Goal: Task Accomplishment & Management: Manage account settings

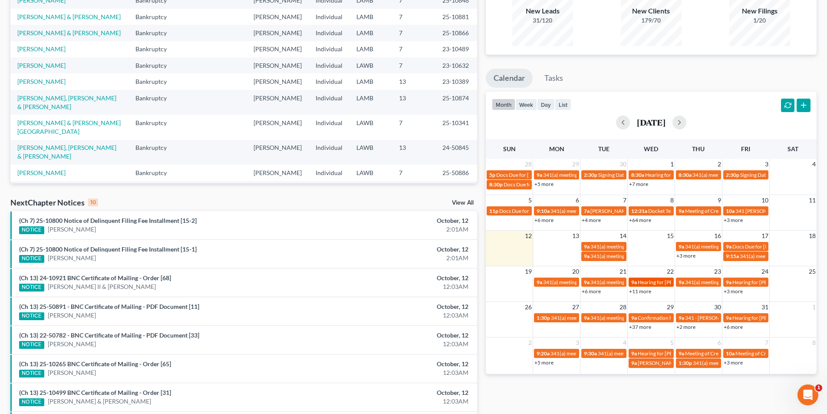
click at [640, 287] on link "9a Hearing for Alex Gilbert & Emily Gilbert" at bounding box center [651, 282] width 45 height 9
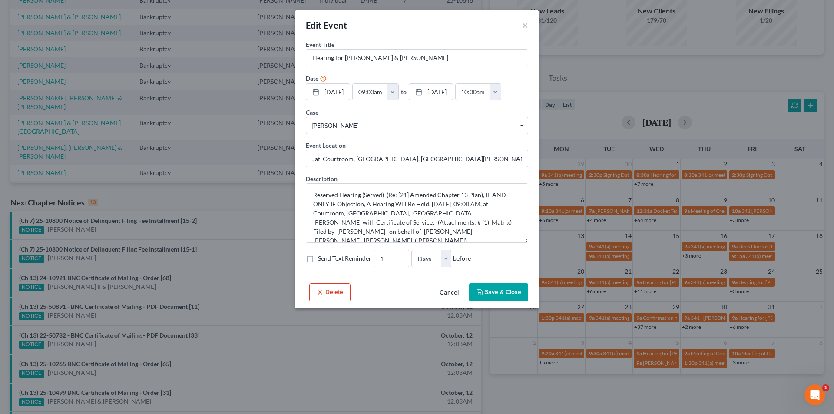
click at [450, 301] on button "Cancel" at bounding box center [449, 292] width 33 height 17
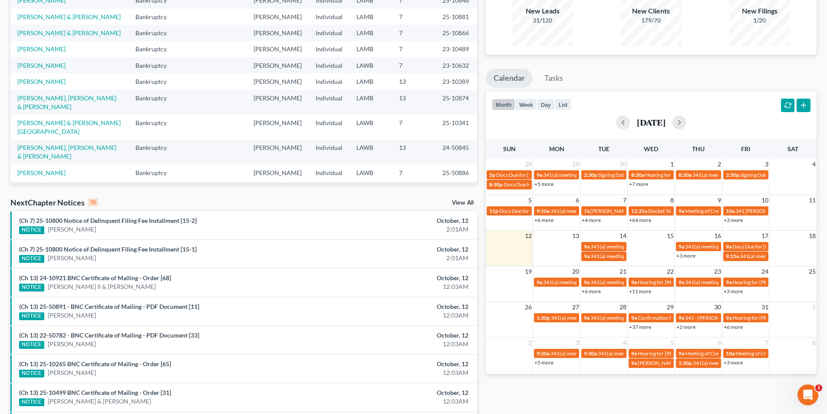
click at [686, 255] on link "+3 more" at bounding box center [686, 255] width 19 height 7
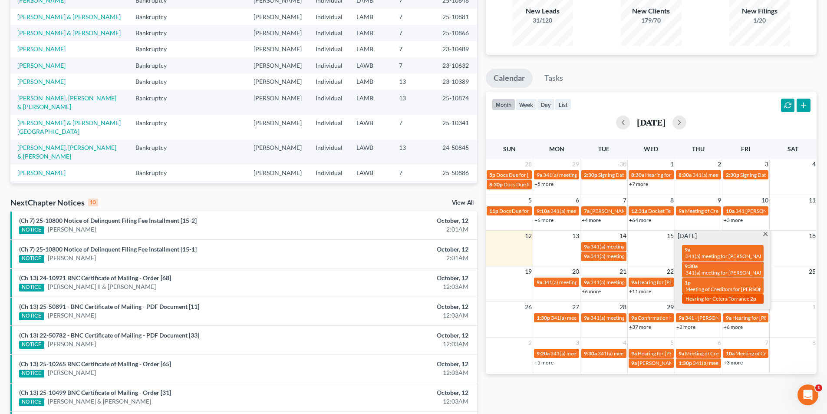
click at [705, 299] on span "Hearing for Cetera Torrance" at bounding box center [718, 298] width 64 height 7
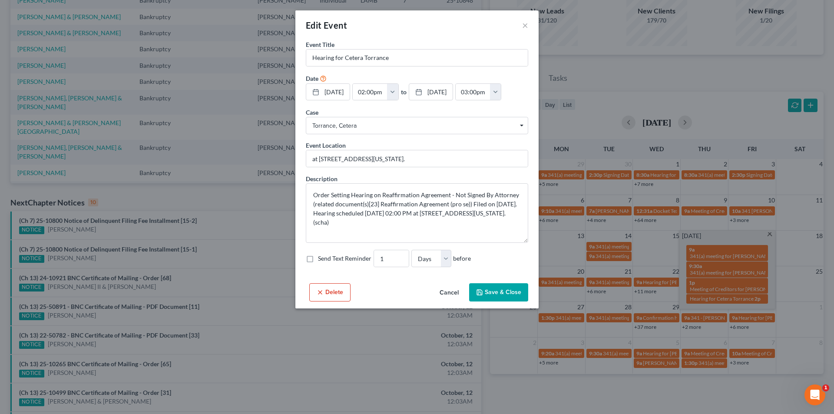
click at [434, 308] on div "Delete Cancel Save & Close" at bounding box center [416, 294] width 243 height 29
click at [451, 301] on button "Cancel" at bounding box center [449, 292] width 33 height 17
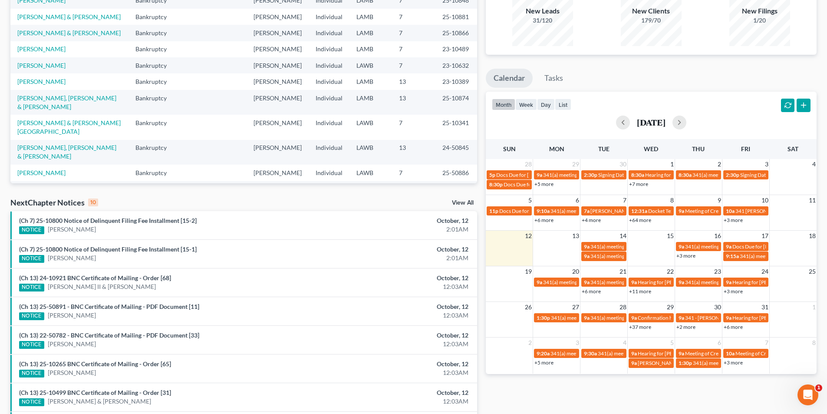
drag, startPoint x: 617, startPoint y: 404, endPoint x: 680, endPoint y: 377, distance: 68.9
click at [618, 404] on div "Monthly Progress Bankruptcy Bankruptcy Business Formation and Planning Collecti…" at bounding box center [652, 234] width 340 height 553
click at [688, 324] on link "+2 more" at bounding box center [686, 327] width 19 height 7
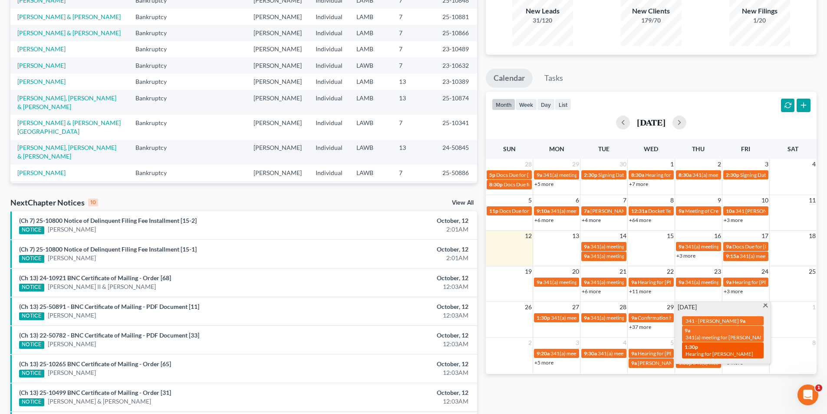
click at [729, 351] on span "Hearing for [PERSON_NAME]" at bounding box center [720, 354] width 68 height 7
select select "Days"
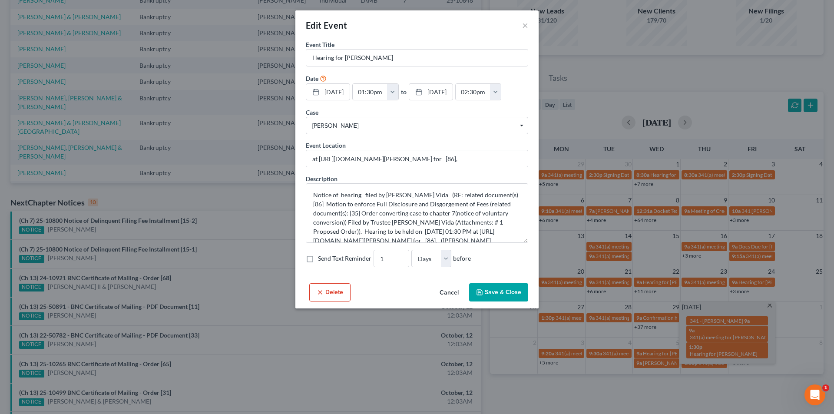
click at [444, 301] on button "Cancel" at bounding box center [449, 292] width 33 height 17
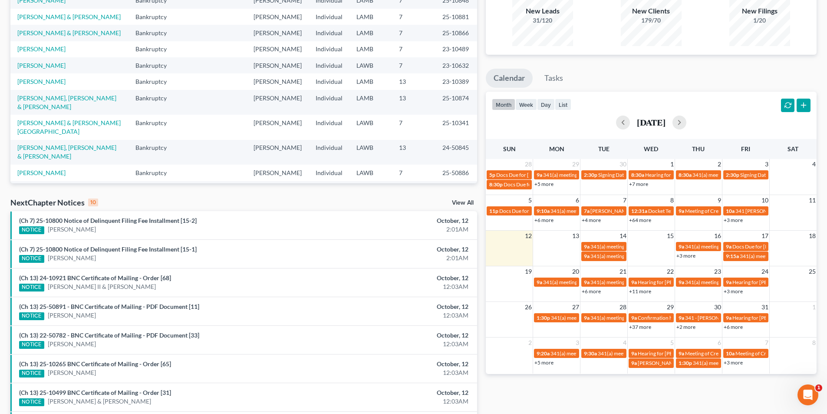
click at [625, 389] on div "Monthly Progress Bankruptcy Bankruptcy Business Formation and Planning Collecti…" at bounding box center [652, 234] width 340 height 553
click at [599, 294] on div "+6 more" at bounding box center [604, 291] width 47 height 9
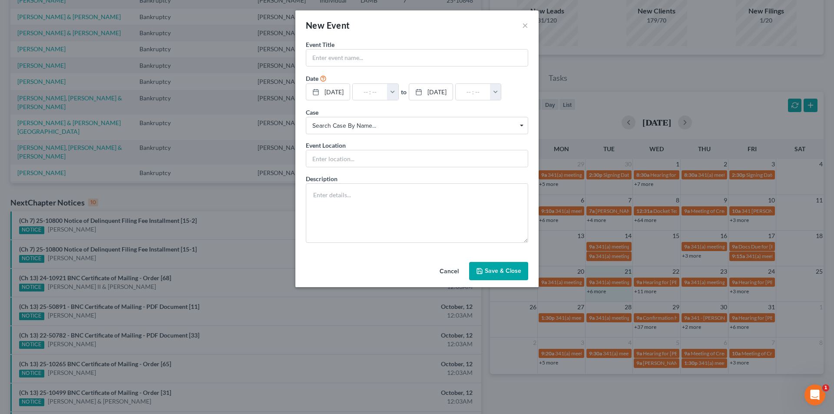
click at [595, 293] on div "New Event × Event Title * Date 10/21/2025 close Date 10/21/2025 Time 12:00 AM c…" at bounding box center [417, 207] width 834 height 414
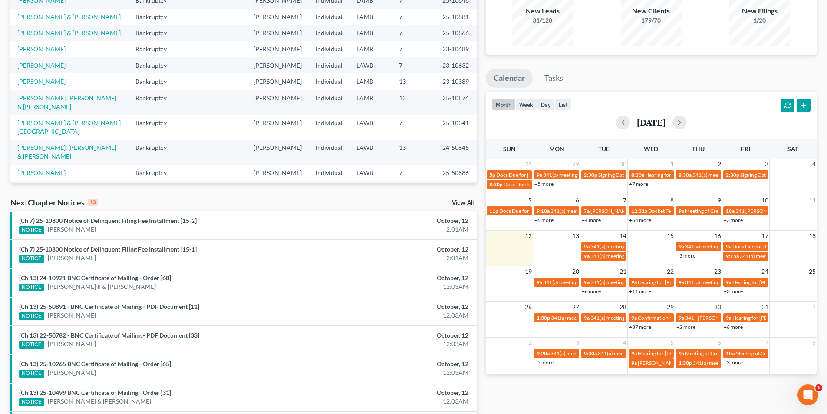
click at [595, 290] on link "+6 more" at bounding box center [591, 291] width 19 height 7
click at [713, 384] on div "Monthly Progress Bankruptcy Bankruptcy Business Formation and Planning Collecti…" at bounding box center [652, 234] width 340 height 553
click at [743, 258] on span "341(a) meeting for [PERSON_NAME] [PERSON_NAME]" at bounding box center [803, 256] width 126 height 7
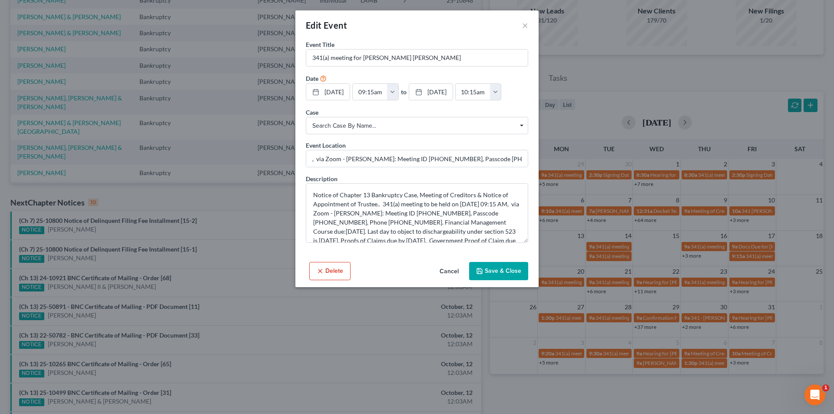
click at [442, 280] on button "Cancel" at bounding box center [449, 271] width 33 height 17
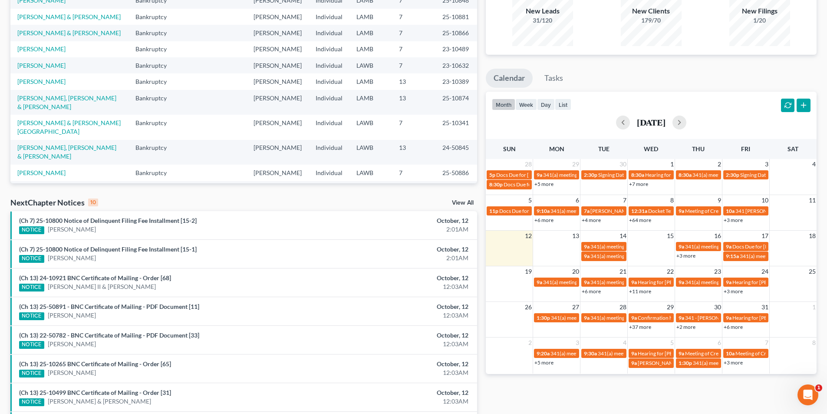
click at [639, 289] on link "+11 more" at bounding box center [640, 291] width 22 height 7
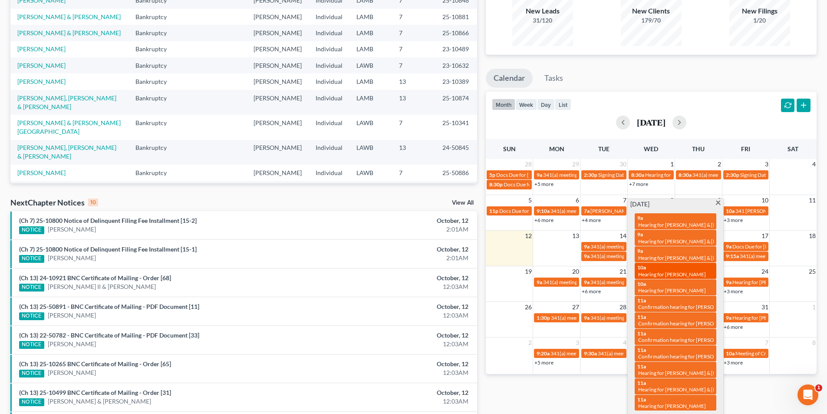
click at [661, 272] on span "Hearing for [PERSON_NAME]" at bounding box center [672, 274] width 68 height 7
select select "Days"
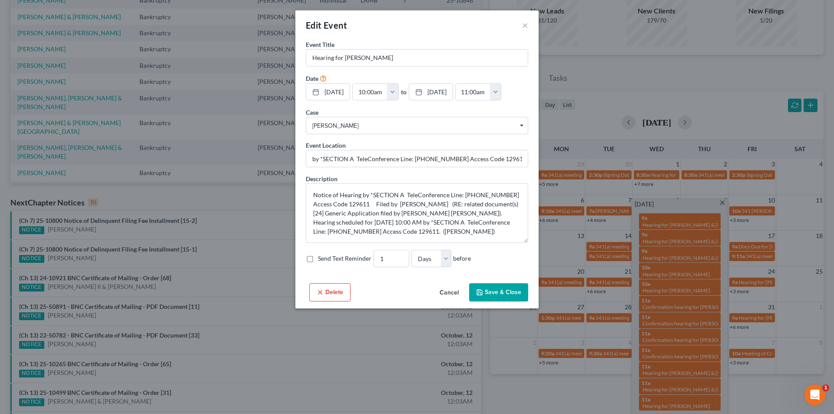
click at [321, 296] on icon "button" at bounding box center [320, 292] width 7 height 7
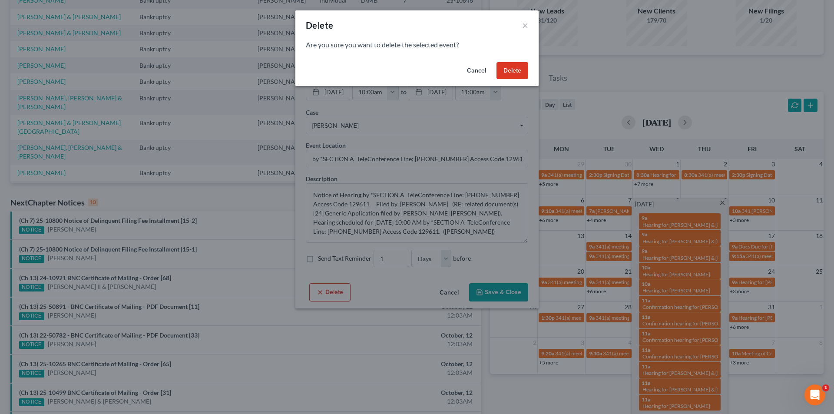
click at [508, 75] on button "Delete" at bounding box center [512, 70] width 32 height 17
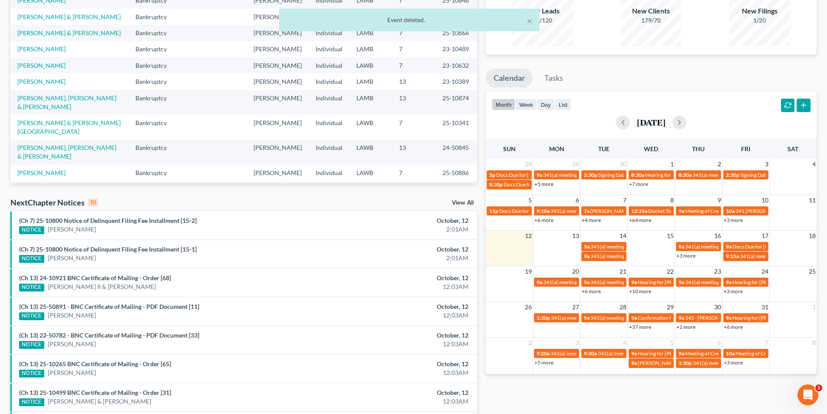
click at [641, 293] on link "+10 more" at bounding box center [640, 291] width 22 height 7
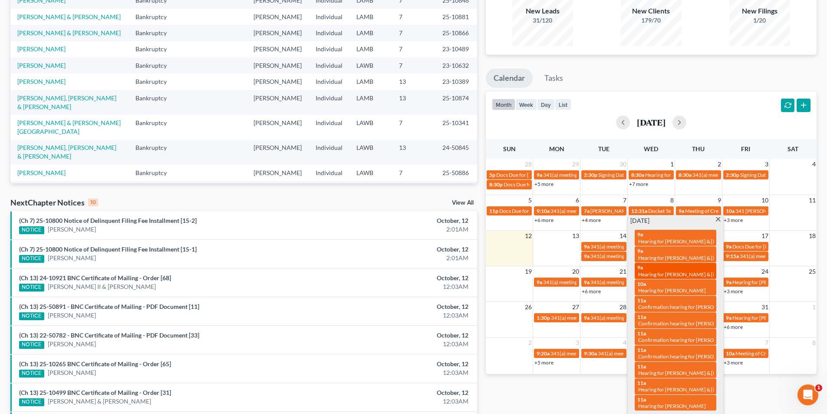
click at [665, 270] on div "9a Hearing for Alex Gilbert & Emily Gilbert" at bounding box center [676, 270] width 76 height 13
select select "Days"
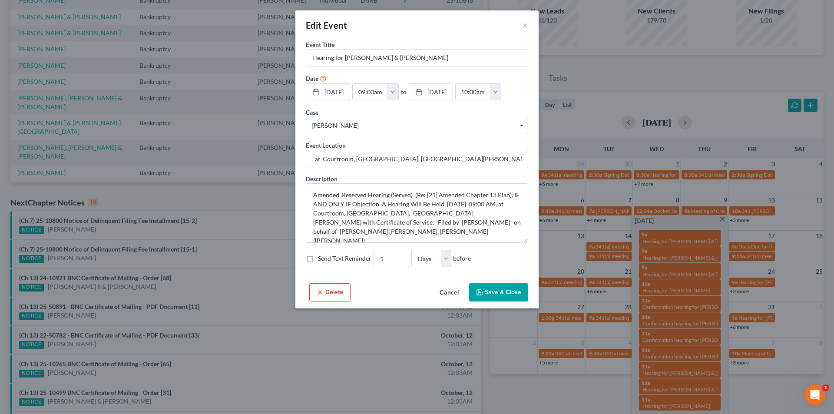
click at [525, 394] on div "Edit Event × Event Title * Hearing for Alex Gilbert & Emily Gilbert Date 10/22/…" at bounding box center [417, 207] width 834 height 414
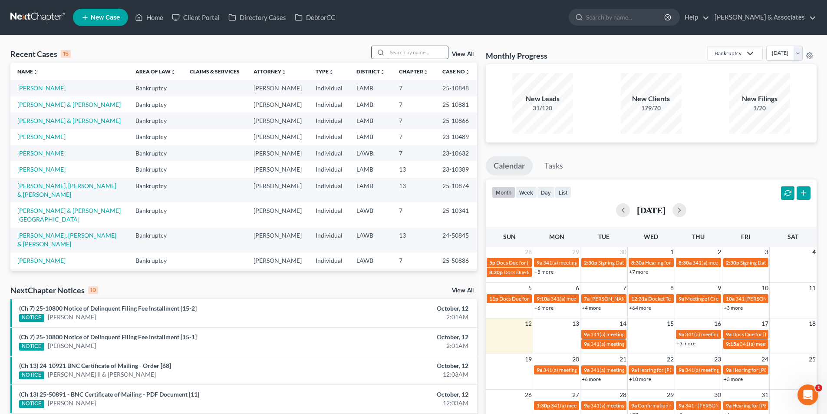
click at [410, 47] on input "search" at bounding box center [417, 52] width 61 height 13
click at [410, 50] on input "search" at bounding box center [417, 52] width 61 height 13
type input "gilbert"
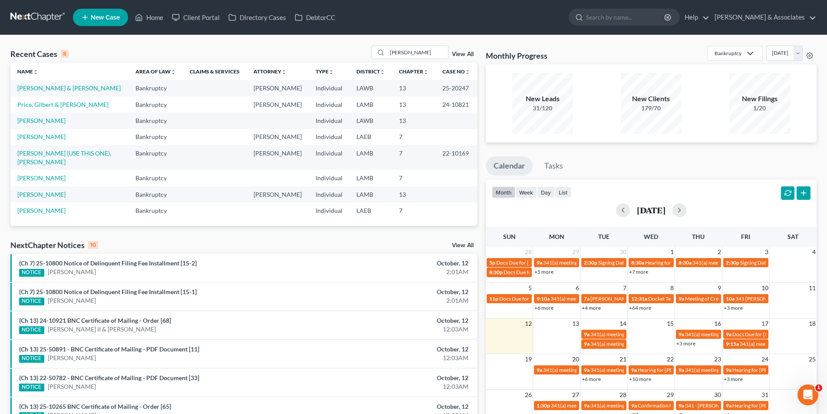
click at [52, 76] on th "Name unfold_more expand_more expand_less" at bounding box center [69, 71] width 118 height 17
click at [53, 91] on link "[PERSON_NAME] & [PERSON_NAME]" at bounding box center [68, 87] width 103 height 7
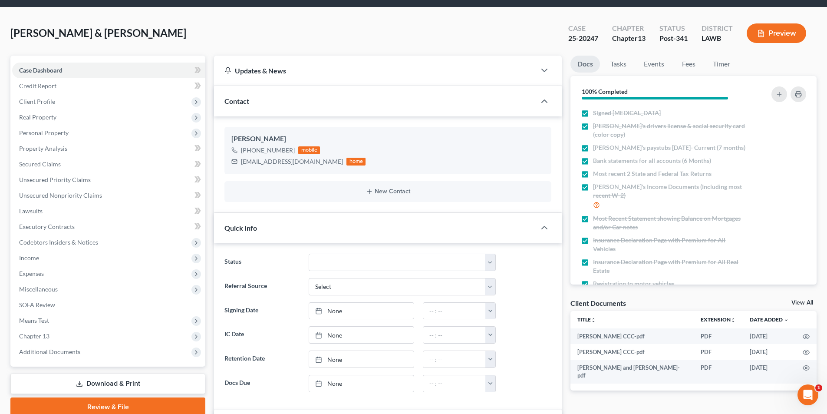
scroll to position [43, 0]
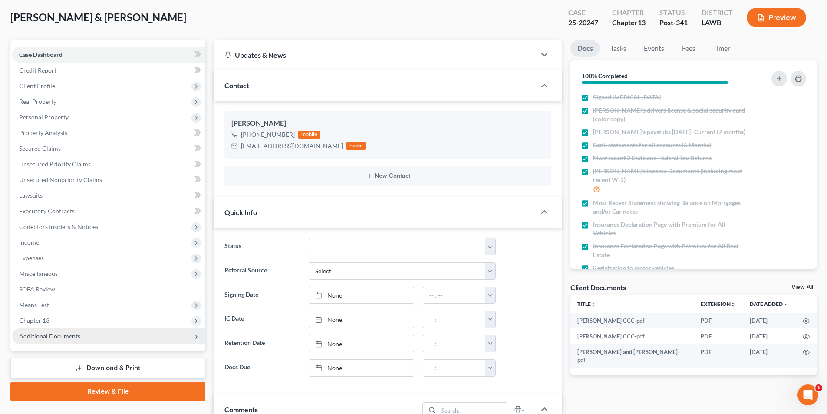
click at [81, 341] on span "Additional Documents" at bounding box center [108, 336] width 193 height 16
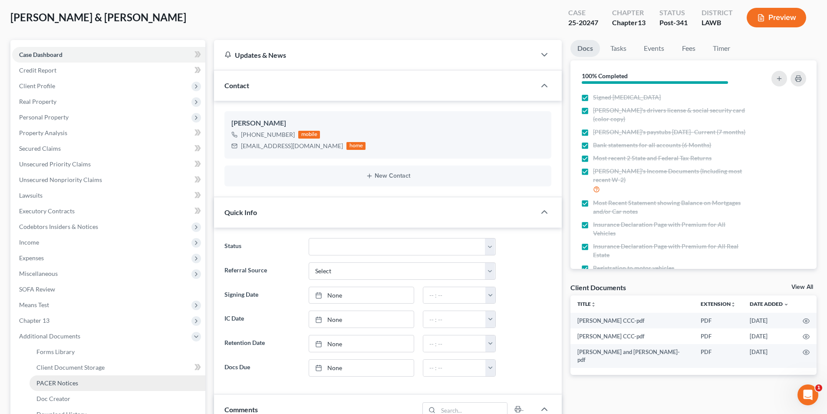
click at [65, 375] on link "PACER Notices" at bounding box center [118, 383] width 176 height 16
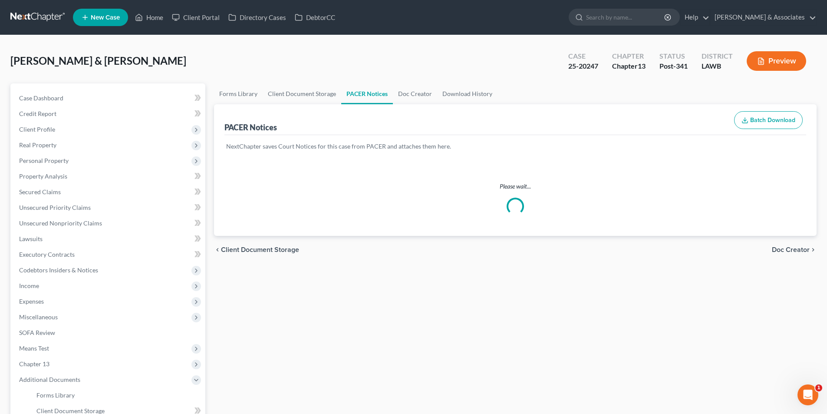
click at [518, 51] on div "Gilbert, Alex & Emily Upgraded Case 25-20247 Chapter Chapter 13 Status Post-341…" at bounding box center [413, 65] width 807 height 38
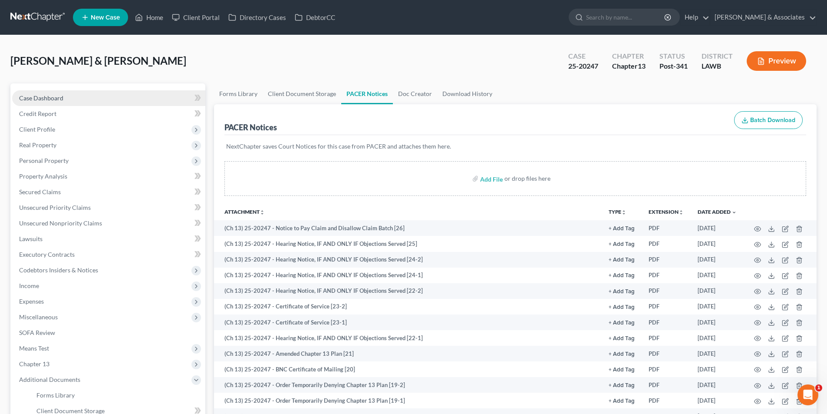
click at [81, 99] on link "Case Dashboard" at bounding box center [108, 98] width 193 height 16
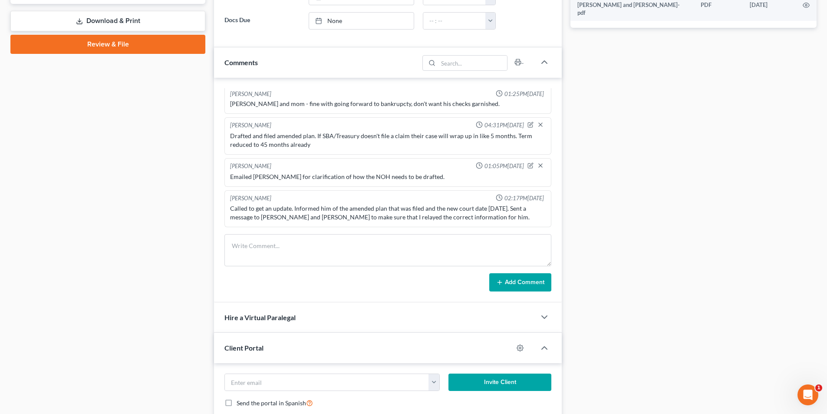
scroll to position [521, 0]
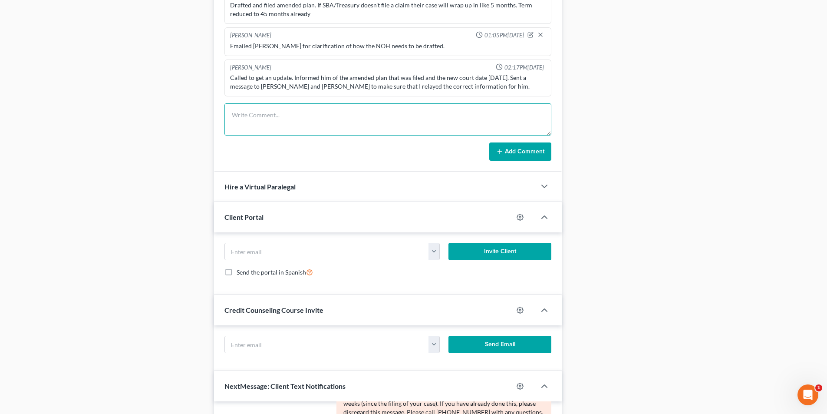
click at [341, 121] on textarea at bounding box center [388, 119] width 327 height 32
type textarea "Reviewed for upcoming confirmation. Case is set to confirm w/o hearing."
drag, startPoint x: 532, startPoint y: 140, endPoint x: 535, endPoint y: 134, distance: 6.8
click at [533, 135] on form "Reviewed for upcoming confirmation. Case is set to confirm w/o hearing. Add Com…" at bounding box center [388, 131] width 327 height 57
drag, startPoint x: 535, startPoint y: 176, endPoint x: 540, endPoint y: 164, distance: 13.8
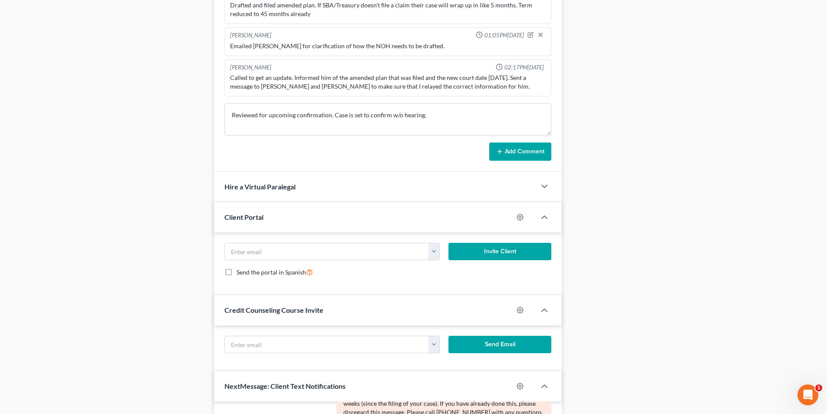
click at [537, 172] on div "Hire a Virtual Paralegal" at bounding box center [388, 187] width 348 height 30
click at [542, 158] on button "Add Comment" at bounding box center [520, 151] width 62 height 18
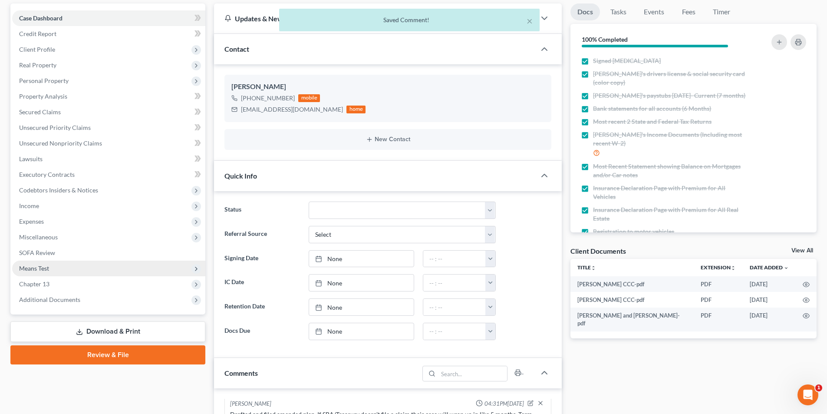
scroll to position [0, 0]
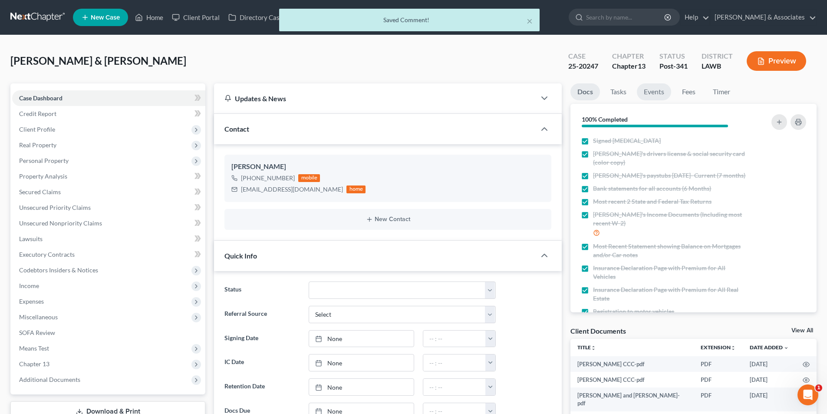
click at [661, 97] on link "Events" at bounding box center [654, 91] width 34 height 17
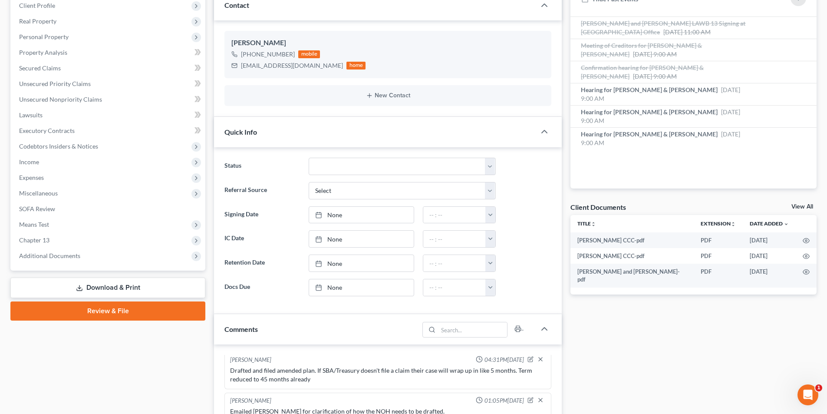
scroll to position [261, 0]
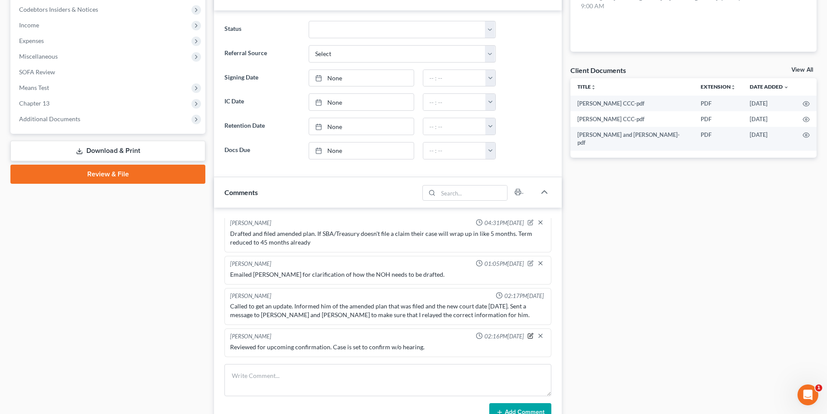
click at [528, 333] on icon "button" at bounding box center [531, 336] width 6 height 6
click at [438, 350] on textarea "Reviewed for upcoming confirmation. Case is set to confirm w/o hearing." at bounding box center [388, 359] width 316 height 32
type textarea "Reviewed for upcoming confirmation. Case is set to confirm w/o hearing, deadlin…"
click at [537, 333] on icon "button" at bounding box center [540, 334] width 7 height 7
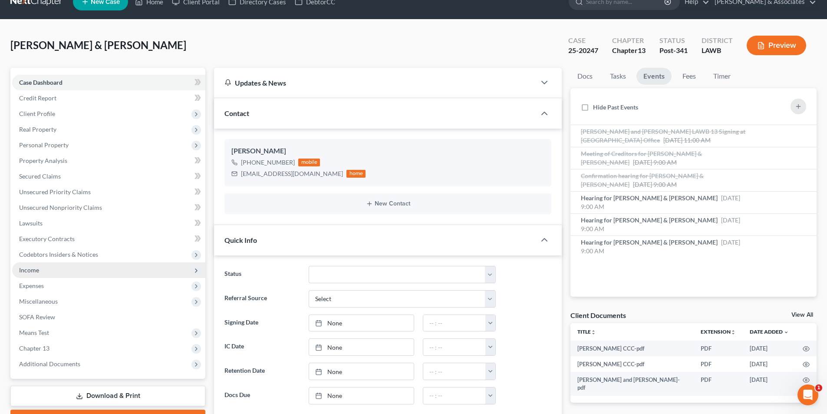
scroll to position [0, 0]
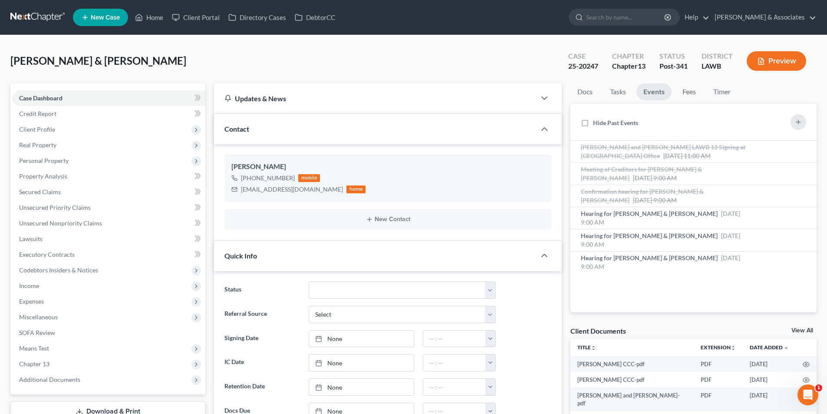
click at [50, 13] on link at bounding box center [38, 18] width 56 height 16
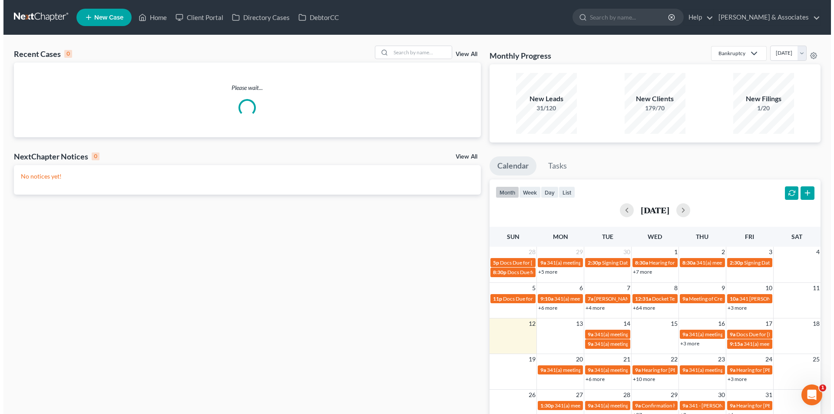
scroll to position [87, 0]
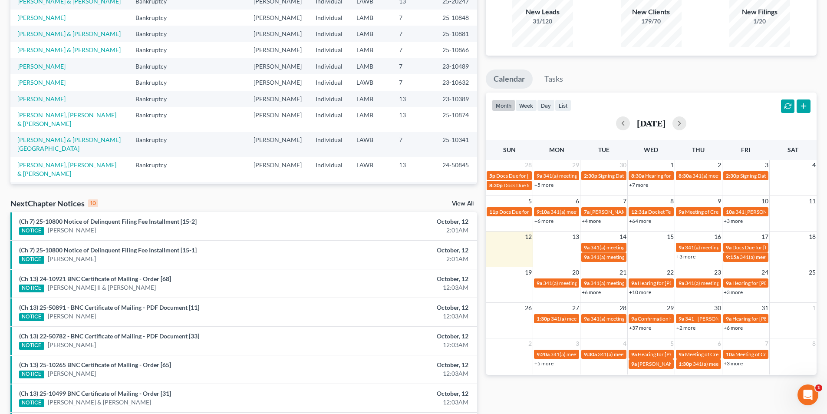
click at [644, 292] on link "+10 more" at bounding box center [640, 292] width 22 height 7
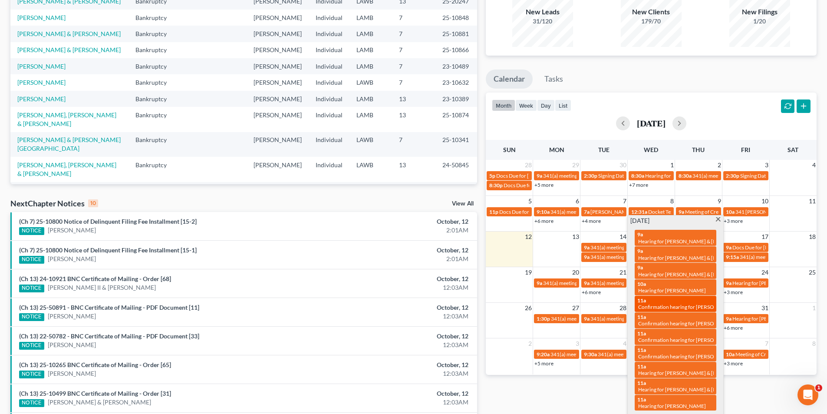
click at [662, 304] on span "Confirmation hearing for [PERSON_NAME] & [PERSON_NAME]" at bounding box center [710, 307] width 145 height 7
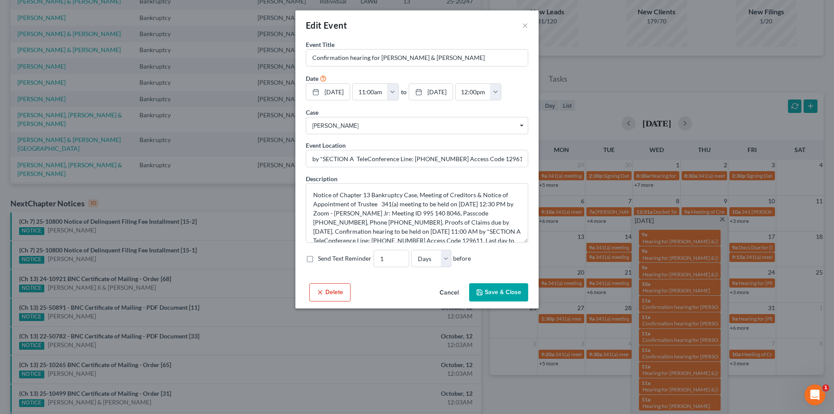
click at [450, 301] on button "Cancel" at bounding box center [449, 292] width 33 height 17
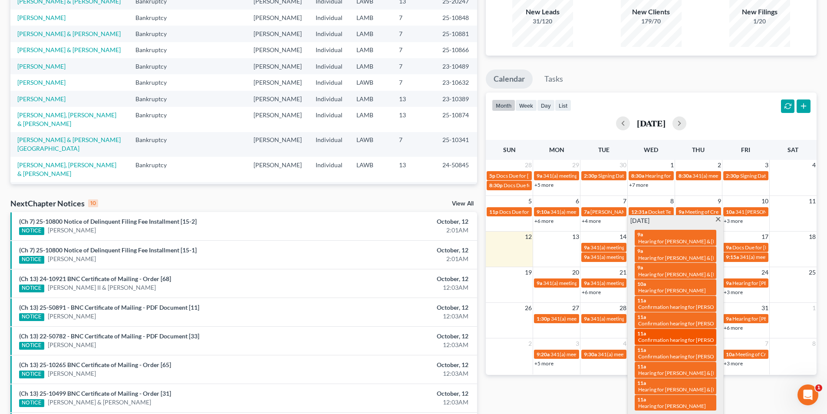
click at [690, 338] on span "Confirmation hearing for [PERSON_NAME]" at bounding box center [687, 340] width 99 height 7
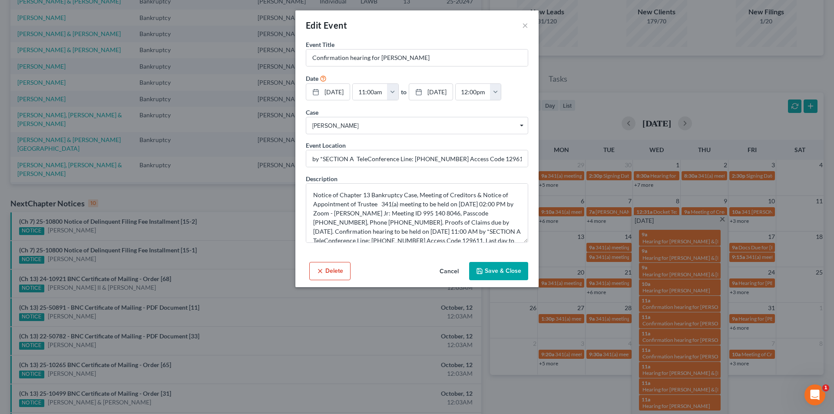
click at [457, 287] on div "Delete Cancel Save & Close" at bounding box center [416, 272] width 243 height 29
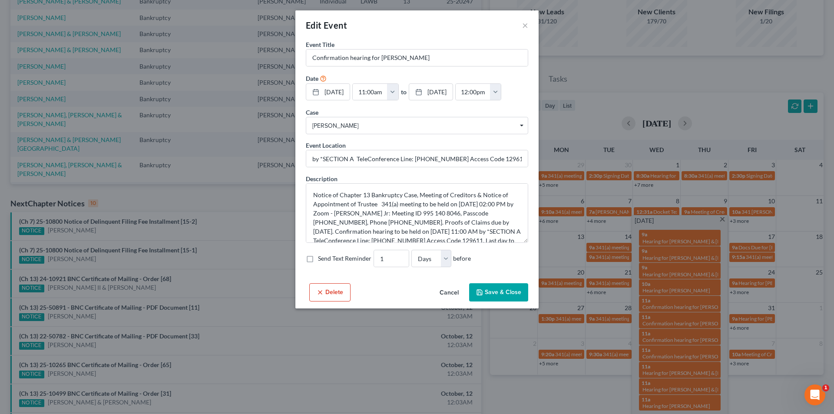
click at [457, 301] on button "Cancel" at bounding box center [449, 292] width 33 height 17
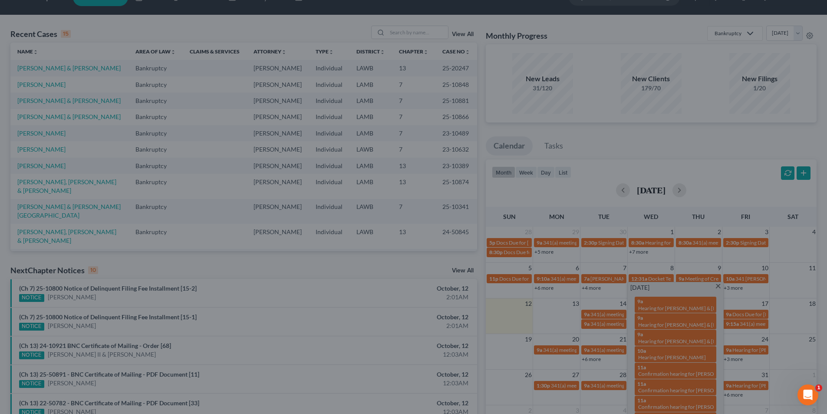
scroll to position [0, 0]
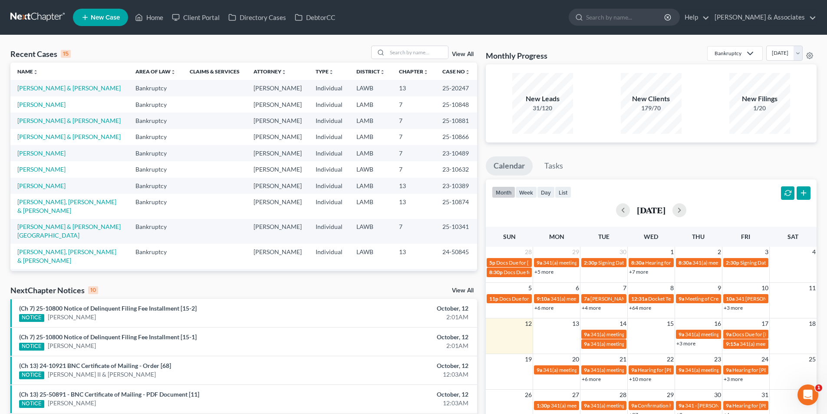
click at [427, 61] on div "Recent Cases 15 View All" at bounding box center [243, 54] width 467 height 17
click at [424, 51] on input "search" at bounding box center [417, 52] width 61 height 13
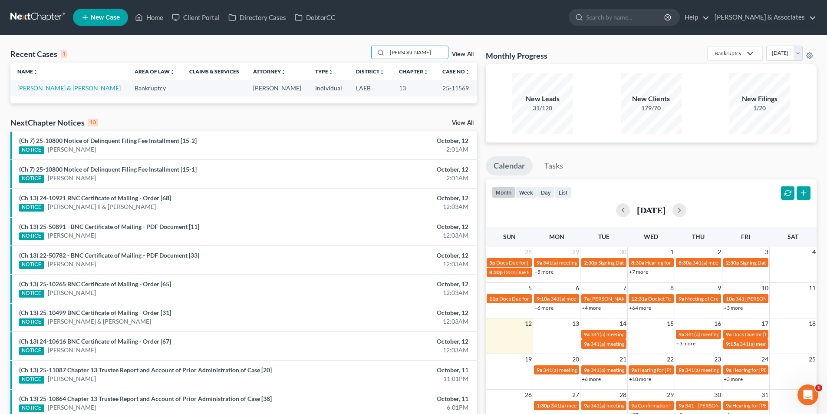
click at [46, 88] on link "[PERSON_NAME] & [PERSON_NAME]" at bounding box center [68, 87] width 103 height 7
click at [428, 54] on input "[PERSON_NAME]" at bounding box center [417, 52] width 61 height 13
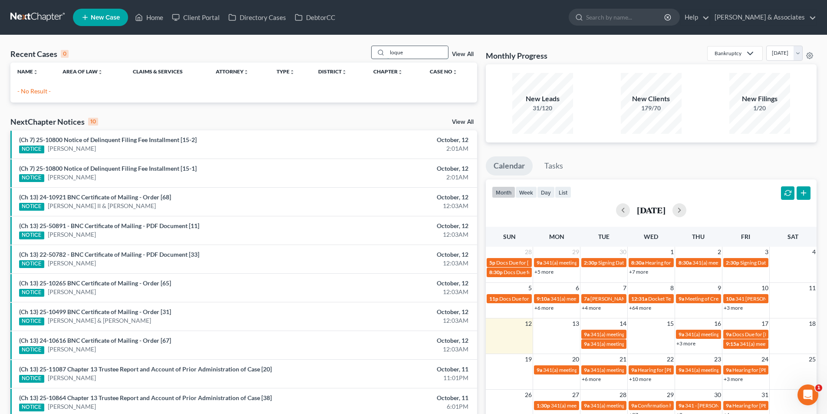
click at [414, 52] on input "loque" at bounding box center [417, 52] width 61 height 13
type input "[PERSON_NAME]"
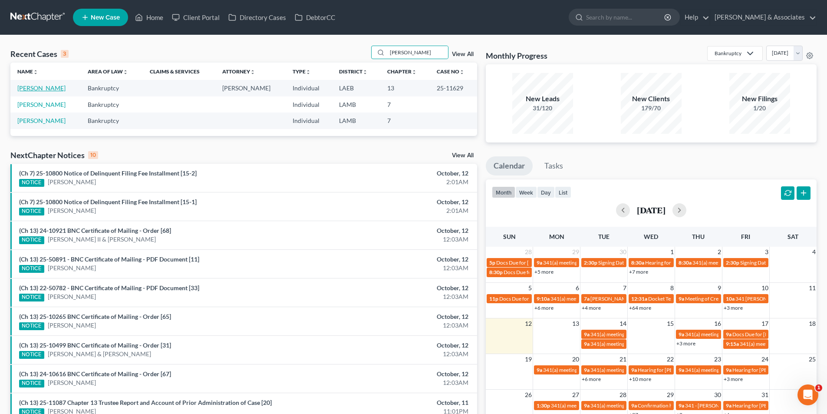
click at [41, 85] on link "[PERSON_NAME]" at bounding box center [41, 87] width 48 height 7
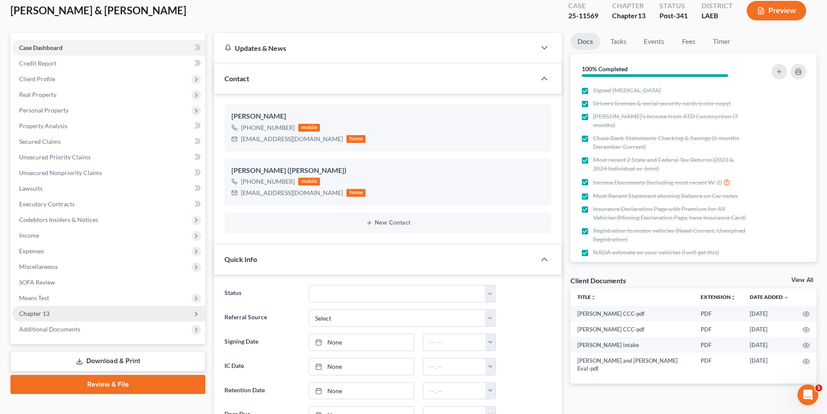
scroll to position [130, 0]
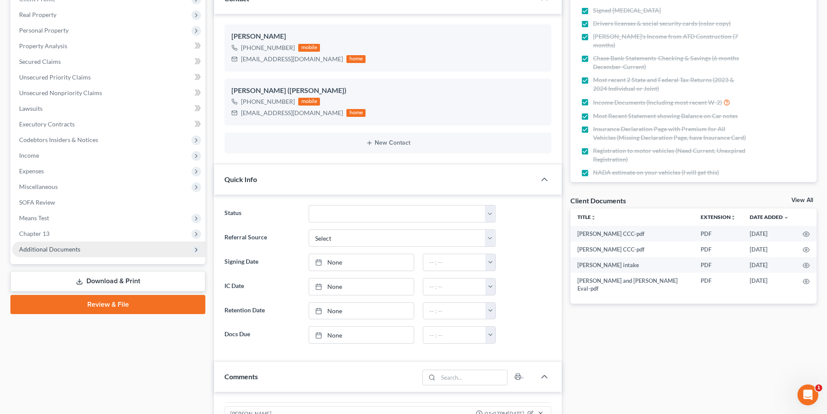
click at [112, 251] on span "Additional Documents" at bounding box center [108, 249] width 193 height 16
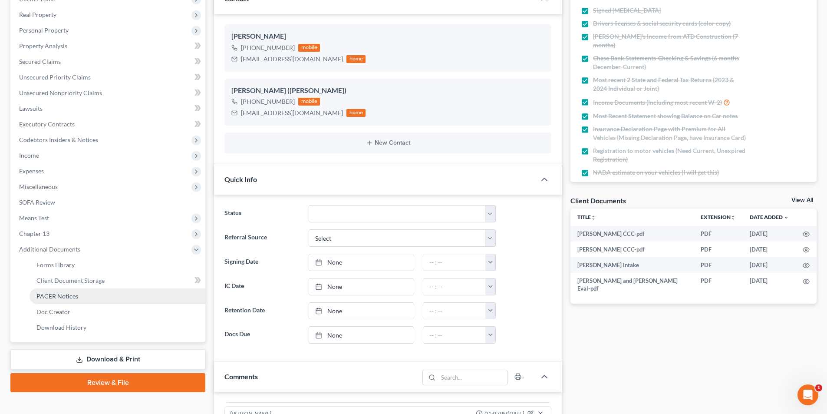
click at [103, 300] on link "PACER Notices" at bounding box center [118, 296] width 176 height 16
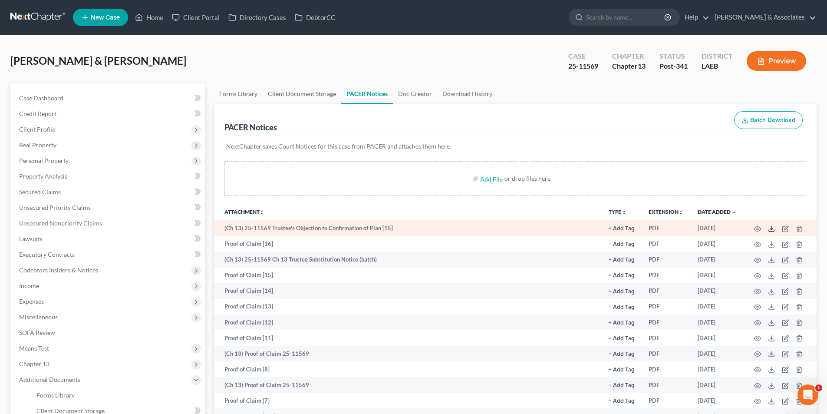
click at [773, 232] on icon at bounding box center [771, 231] width 5 height 2
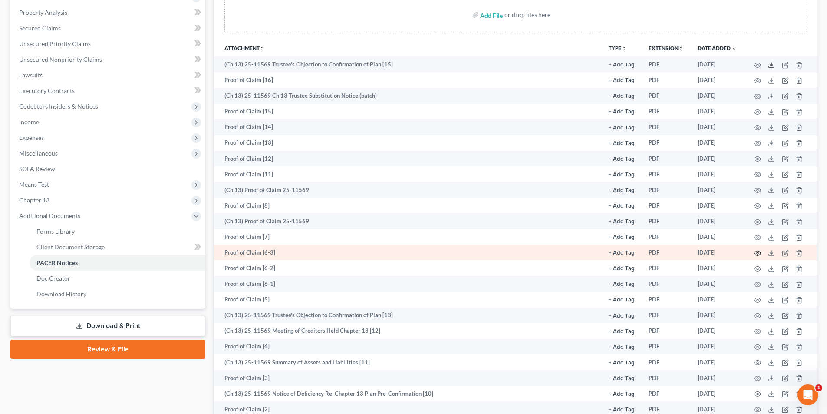
scroll to position [174, 0]
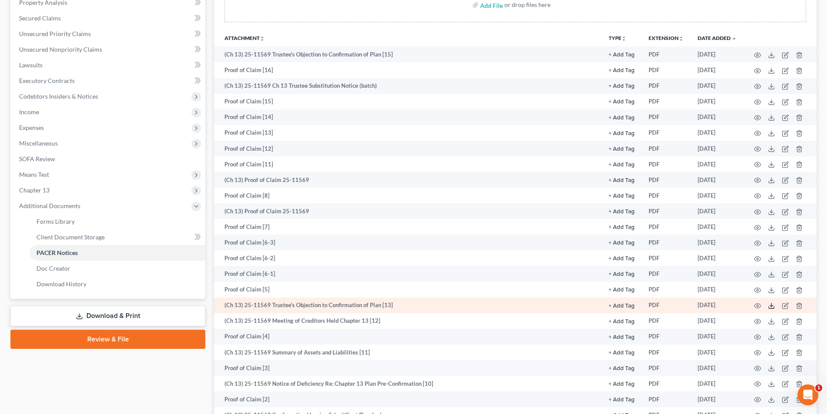
click at [772, 304] on line at bounding box center [772, 304] width 0 height 3
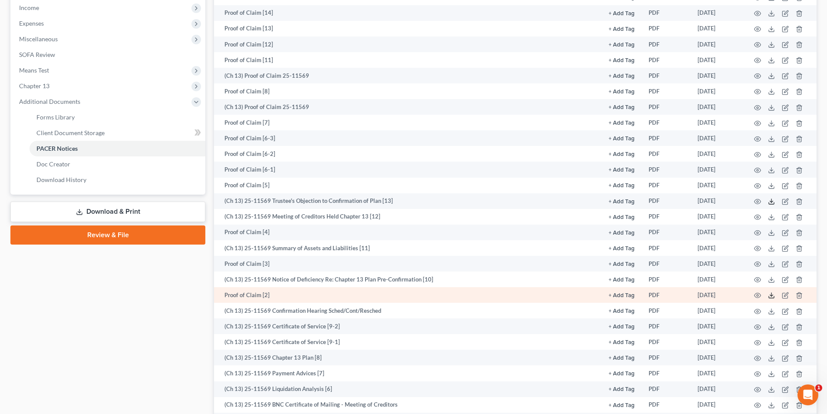
scroll to position [304, 0]
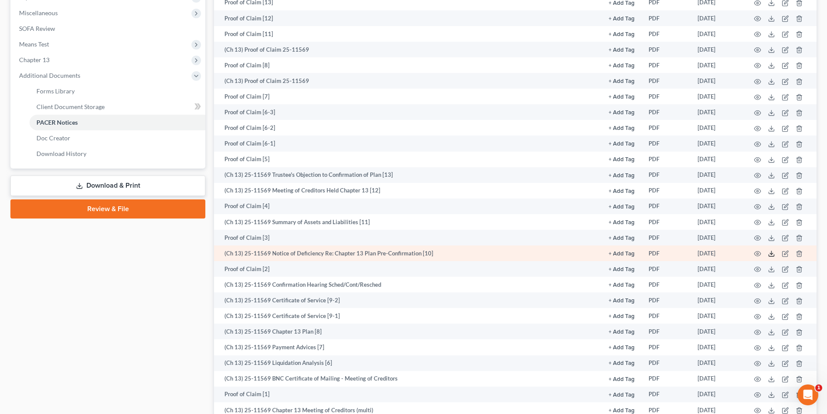
click at [772, 255] on line at bounding box center [772, 252] width 0 height 3
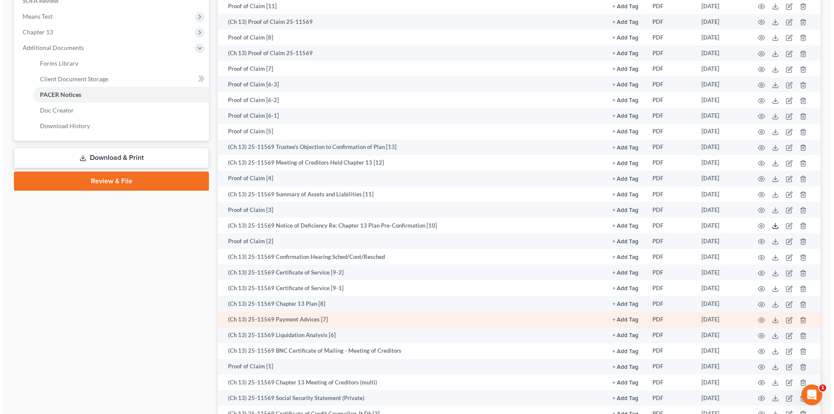
scroll to position [351, 0]
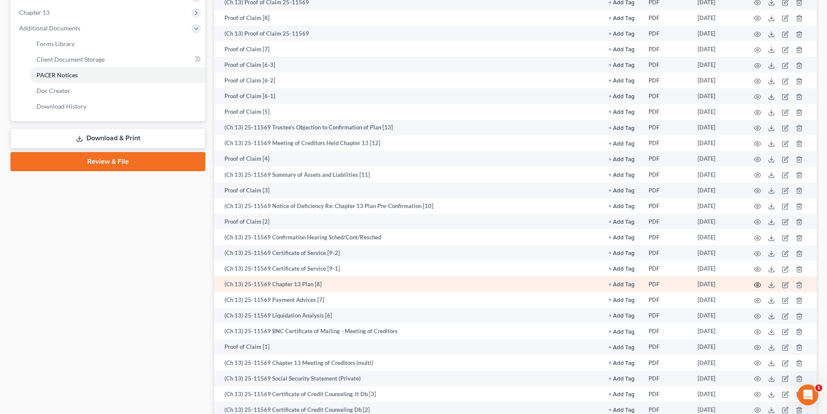
click at [755, 283] on icon "button" at bounding box center [757, 284] width 7 height 7
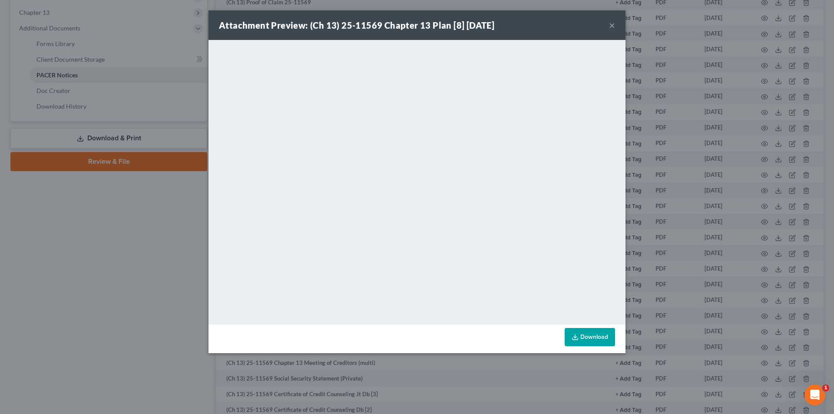
click at [609, 30] on button "×" at bounding box center [612, 25] width 6 height 10
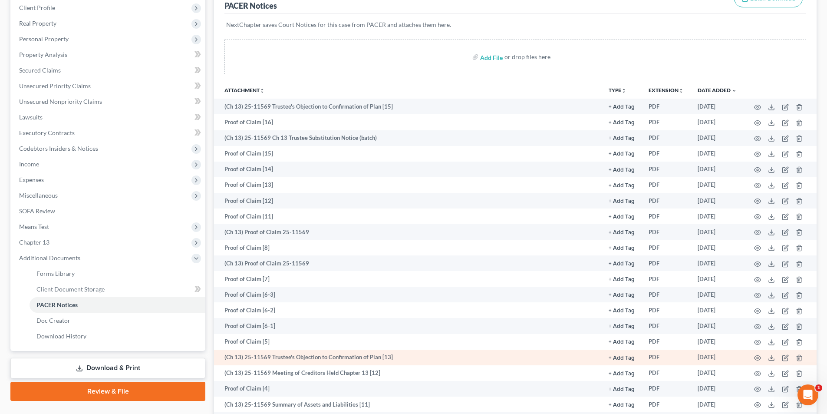
scroll to position [304, 0]
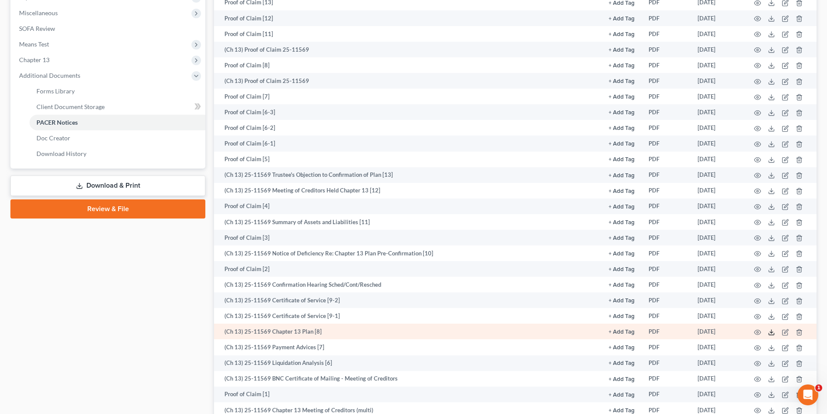
click at [774, 330] on icon at bounding box center [771, 332] width 7 height 7
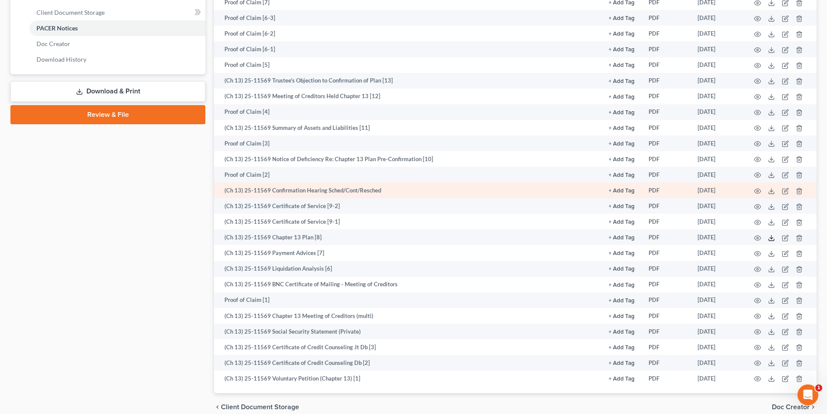
scroll to position [438, 0]
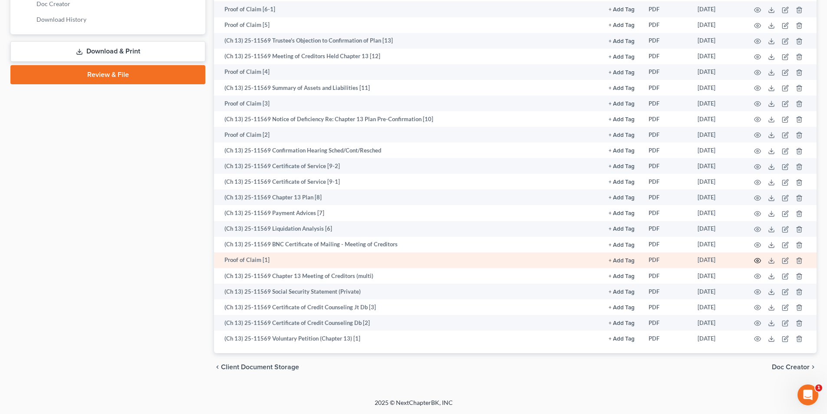
click at [759, 259] on icon "button" at bounding box center [757, 260] width 7 height 7
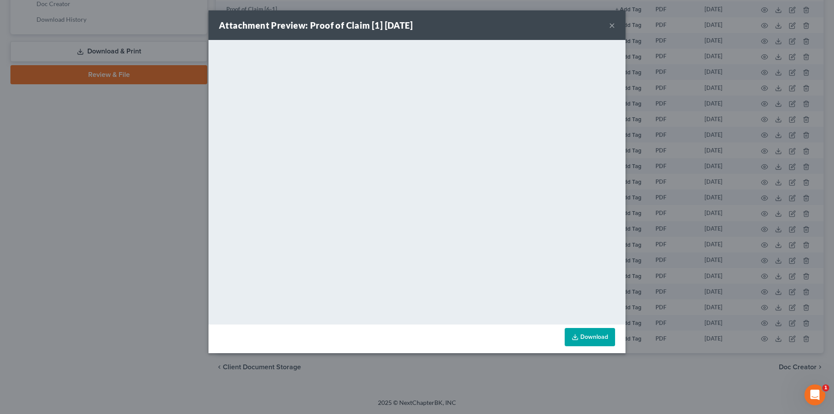
drag, startPoint x: 539, startPoint y: 13, endPoint x: 586, endPoint y: 25, distance: 48.6
click at [539, 13] on div "Attachment Preview: Proof of Claim [1] 07/29/2025 ×" at bounding box center [416, 25] width 417 height 30
click at [612, 25] on button "×" at bounding box center [612, 25] width 6 height 10
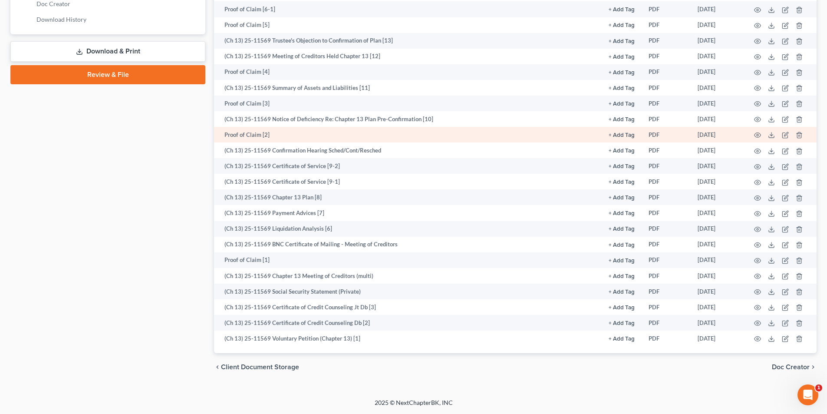
click at [776, 135] on td at bounding box center [780, 135] width 73 height 16
click at [771, 136] on icon at bounding box center [771, 135] width 7 height 7
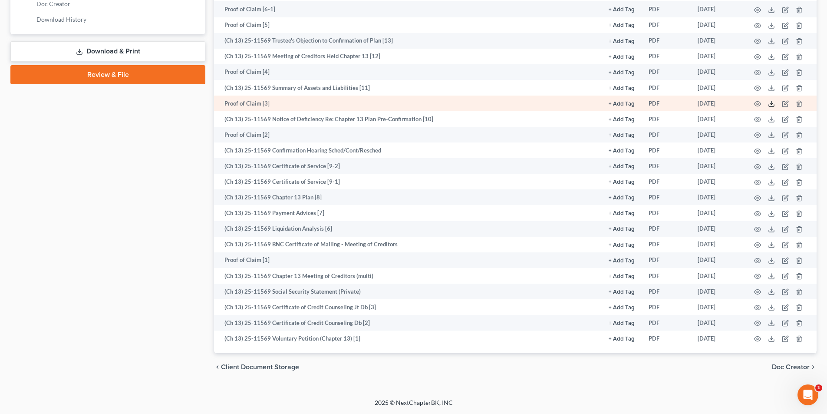
click at [770, 102] on icon at bounding box center [771, 103] width 7 height 7
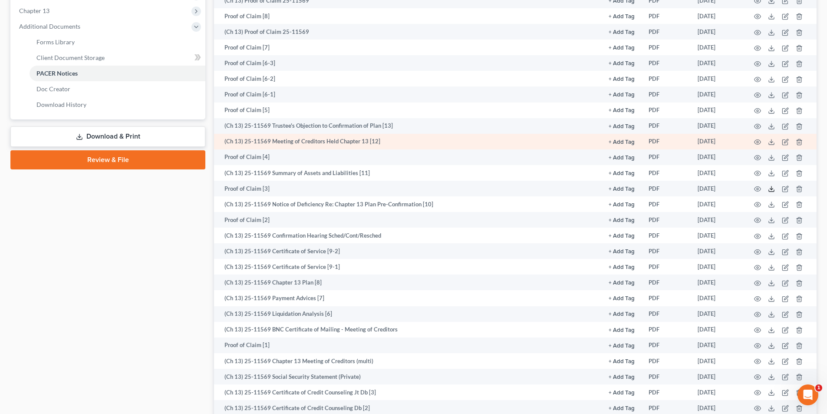
scroll to position [351, 0]
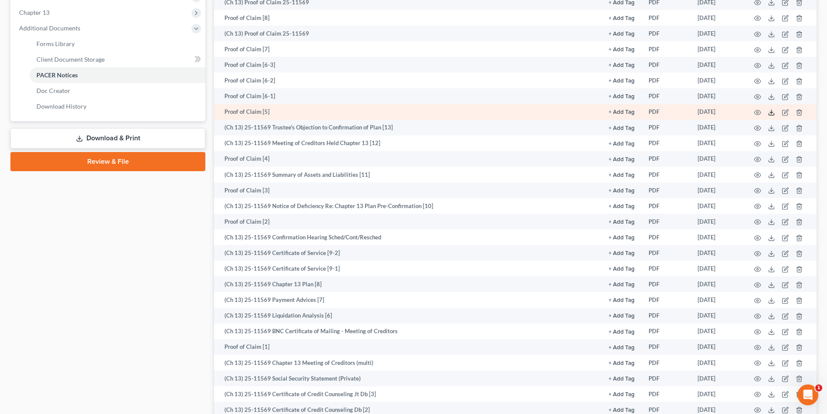
click at [774, 115] on icon at bounding box center [771, 114] width 5 height 2
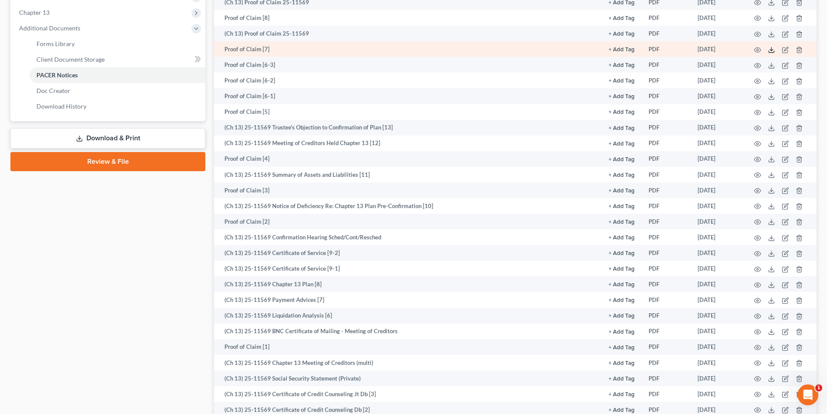
click at [771, 53] on icon at bounding box center [771, 52] width 5 height 2
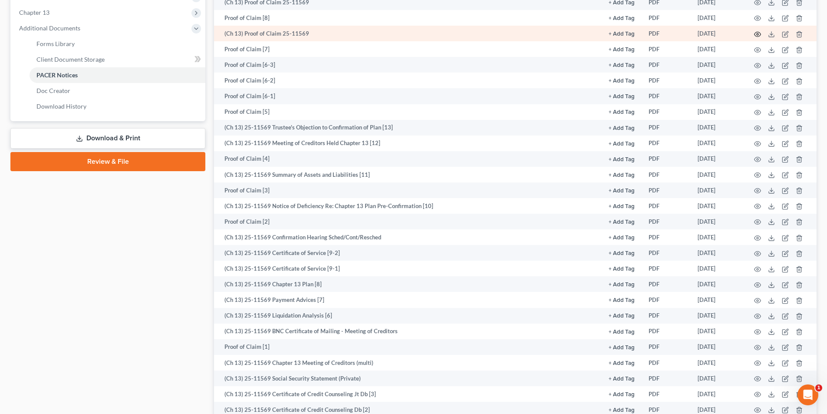
click at [757, 31] on icon "button" at bounding box center [757, 34] width 7 height 7
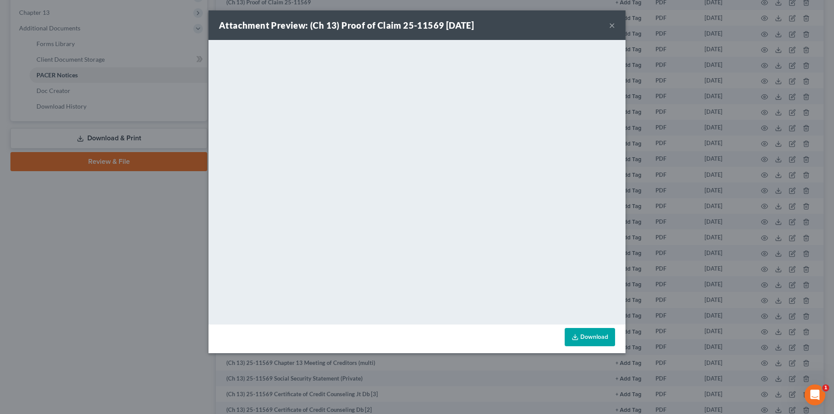
click at [613, 26] on button "×" at bounding box center [612, 25] width 6 height 10
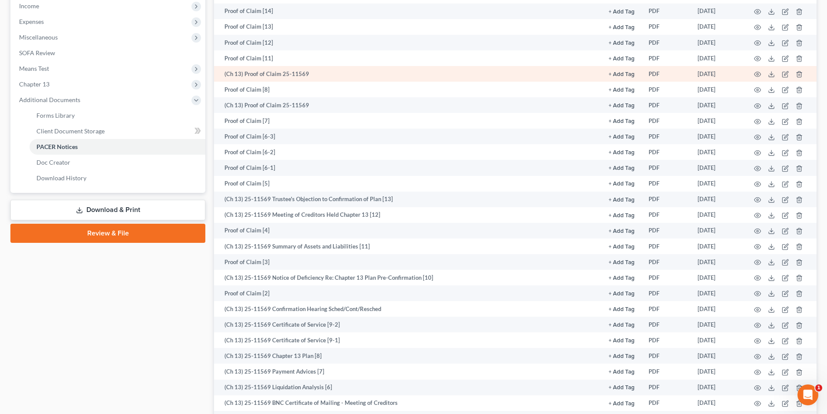
scroll to position [265, 0]
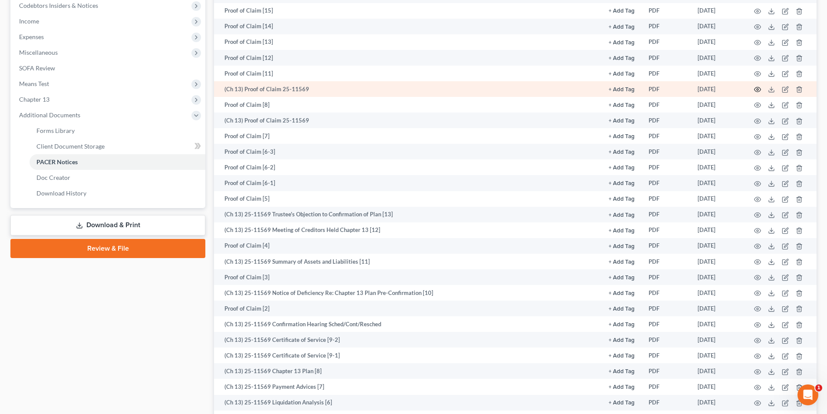
click at [759, 88] on icon "button" at bounding box center [757, 89] width 7 height 7
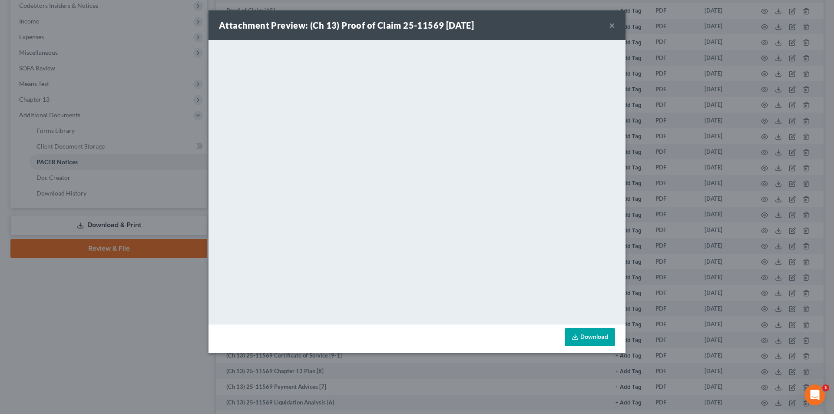
click at [612, 23] on button "×" at bounding box center [612, 25] width 6 height 10
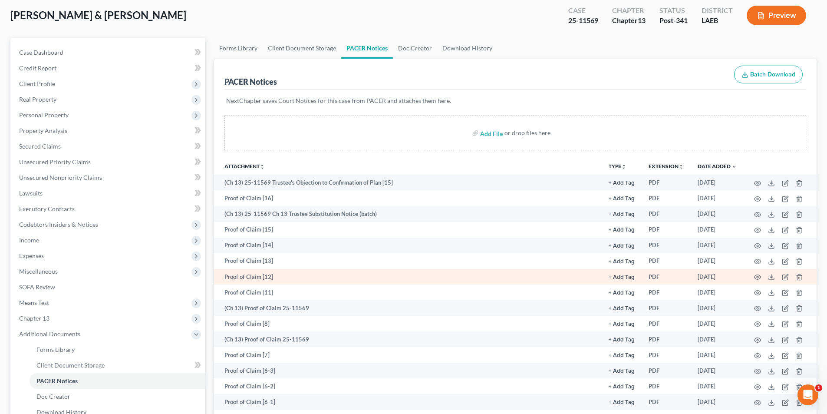
scroll to position [0, 0]
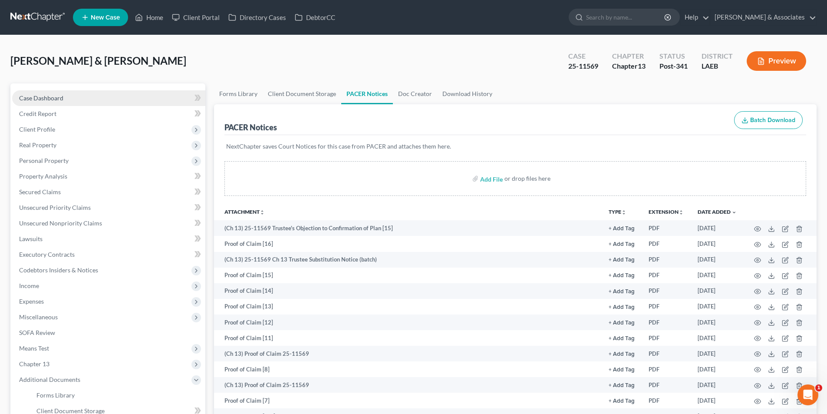
click at [83, 101] on link "Case Dashboard" at bounding box center [108, 98] width 193 height 16
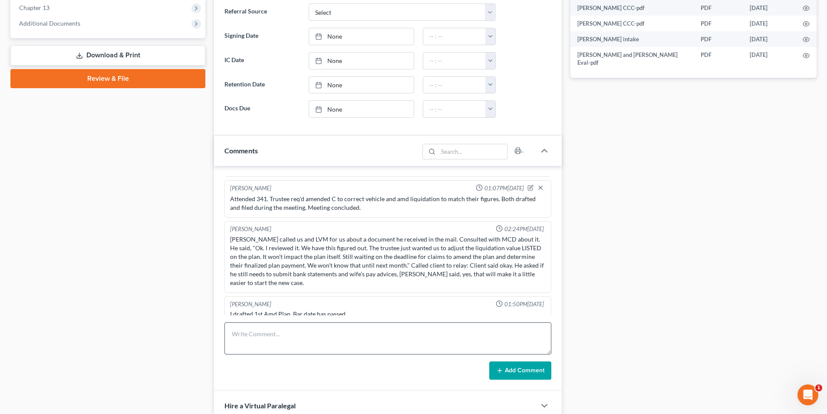
scroll to position [434, 0]
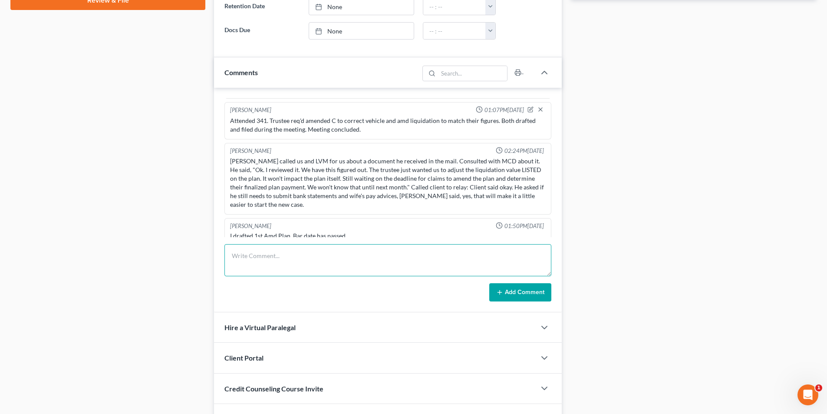
click at [307, 266] on textarea at bounding box center [388, 260] width 327 height 32
type textarea "Claims 9/10 are for pre-petition medical services in 2025."
click at [528, 299] on button "Add Comment" at bounding box center [520, 292] width 62 height 18
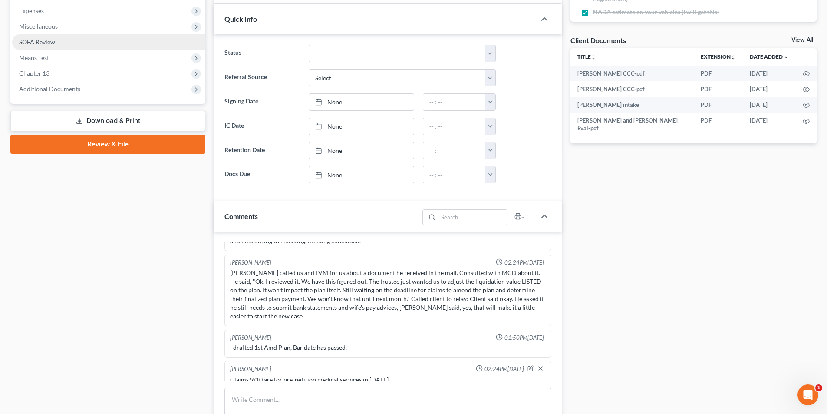
scroll to position [174, 0]
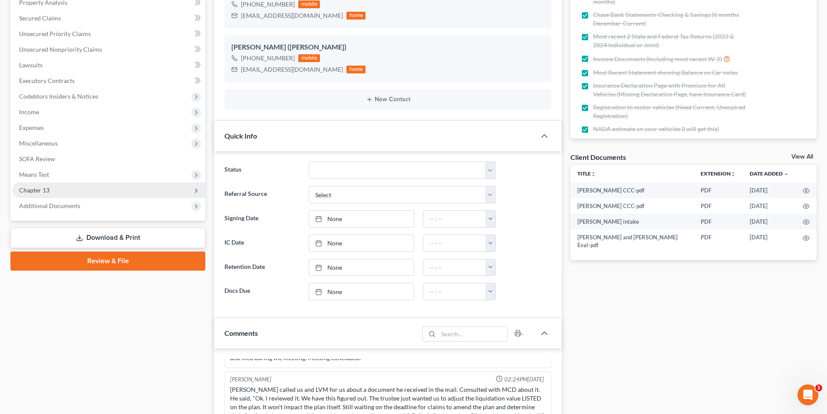
click at [45, 182] on span "Chapter 13" at bounding box center [108, 190] width 193 height 16
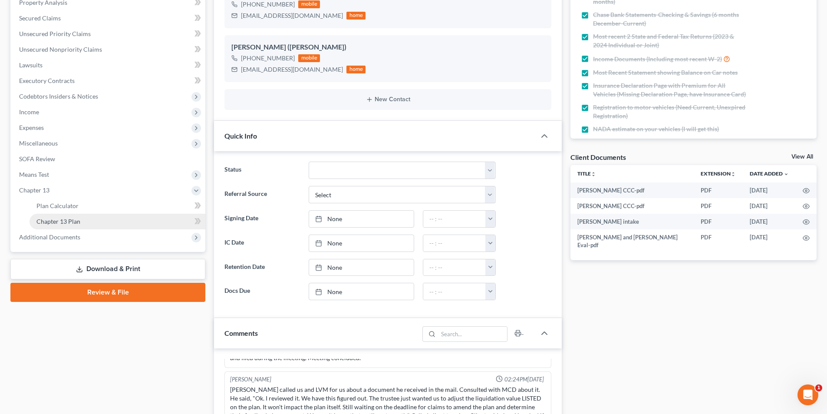
click at [73, 221] on span "Chapter 13 Plan" at bounding box center [58, 221] width 44 height 7
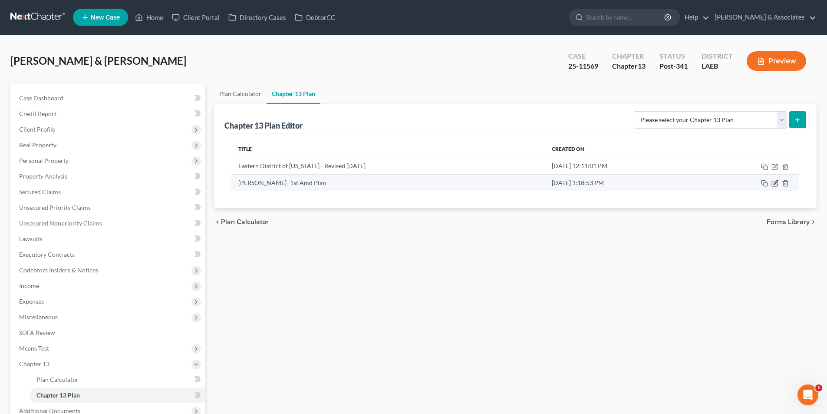
click at [775, 184] on icon "button" at bounding box center [776, 182] width 4 height 4
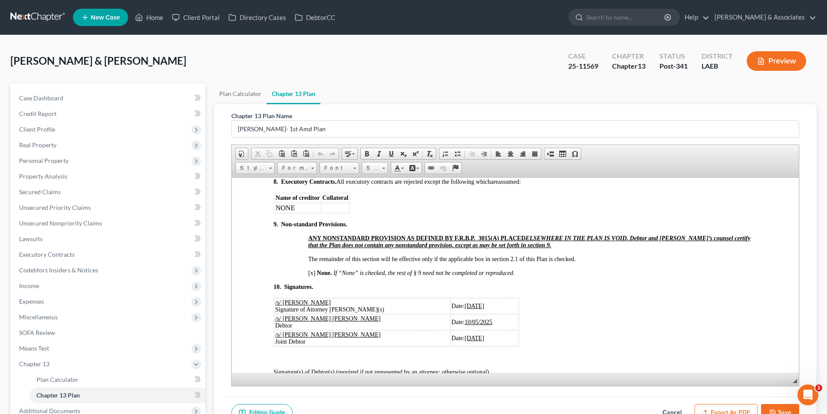
scroll to position [2259, 0]
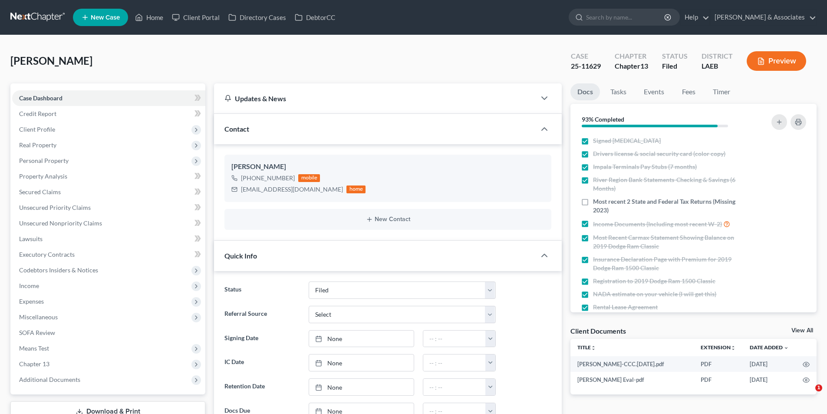
select select "8"
select select "0"
